Goal: Information Seeking & Learning: Learn about a topic

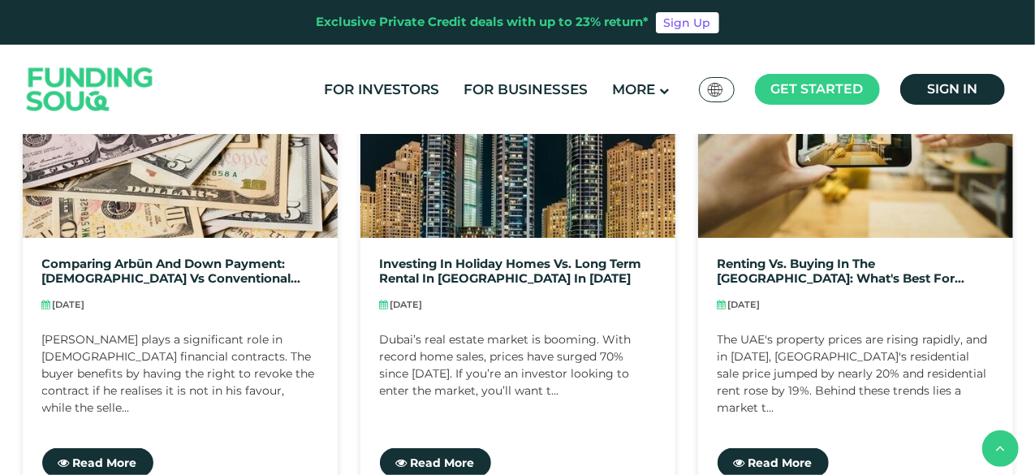
scroll to position [520, 0]
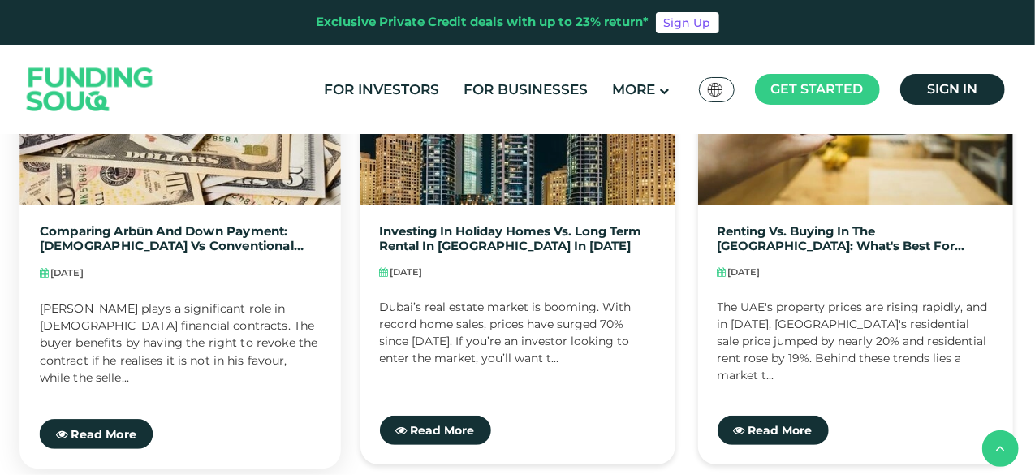
click at [190, 222] on div "Comparing Arbūn and Down Payment: [DEMOGRAPHIC_DATA] vs Conventional Practices …" at bounding box center [180, 337] width 322 height 264
click at [210, 314] on div "[PERSON_NAME] plays a significant role in [DEMOGRAPHIC_DATA] financial contract…" at bounding box center [180, 341] width 282 height 83
click at [128, 428] on span "Read More" at bounding box center [104, 433] width 66 height 15
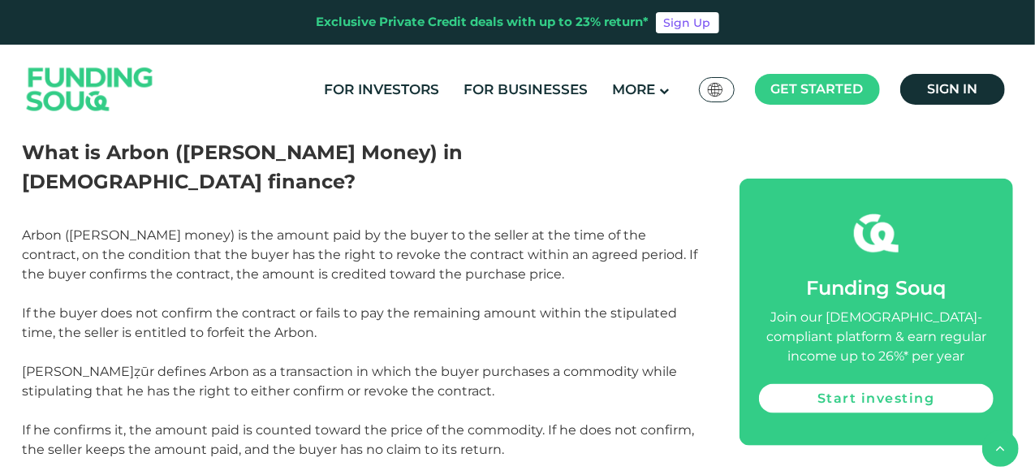
scroll to position [885, 0]
